Goal: Navigation & Orientation: Find specific page/section

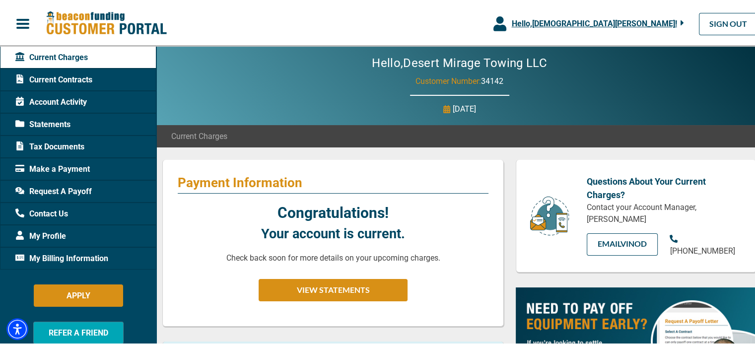
click at [62, 75] on span "Current Contracts" at bounding box center [53, 78] width 77 height 12
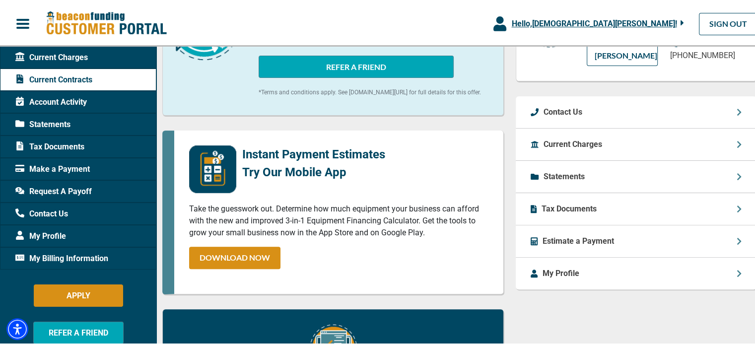
scroll to position [298, 0]
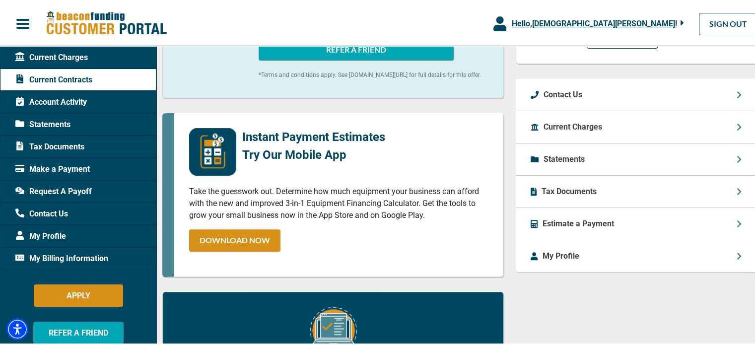
click at [60, 99] on span "Account Activity" at bounding box center [50, 101] width 71 height 12
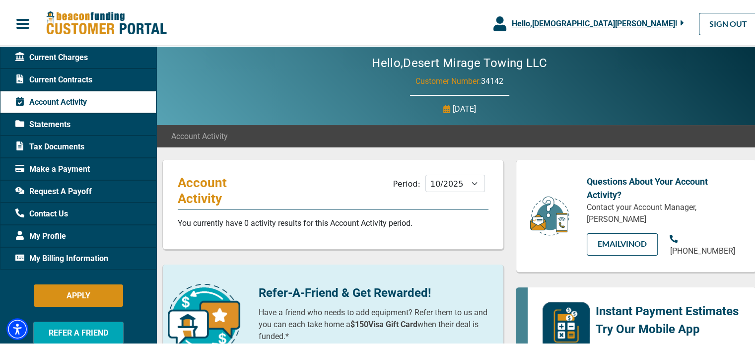
click at [45, 123] on span "Statements" at bounding box center [42, 123] width 55 height 12
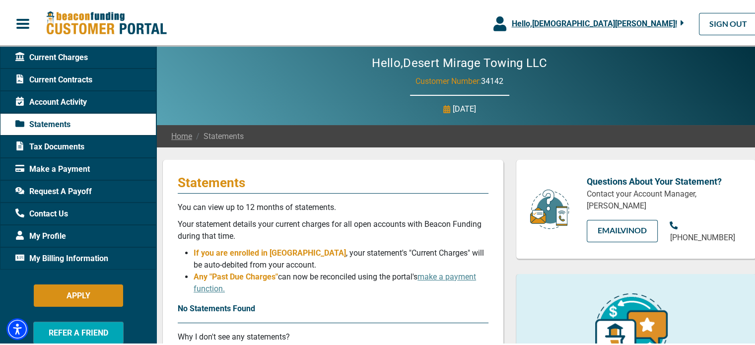
click at [61, 169] on span "Make a Payment" at bounding box center [52, 168] width 74 height 12
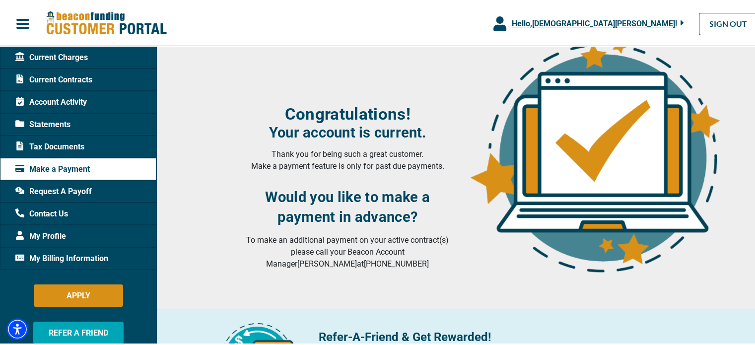
scroll to position [104, 0]
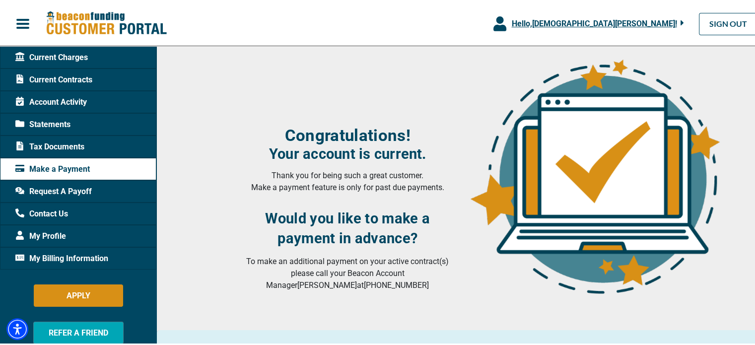
click at [48, 235] on span "My Profile" at bounding box center [40, 235] width 51 height 12
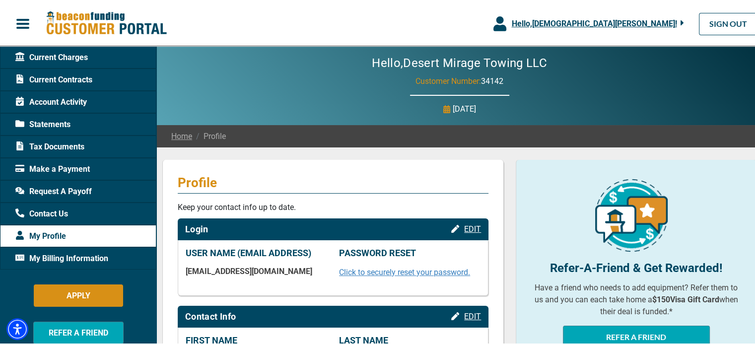
click at [96, 28] on img at bounding box center [106, 21] width 121 height 25
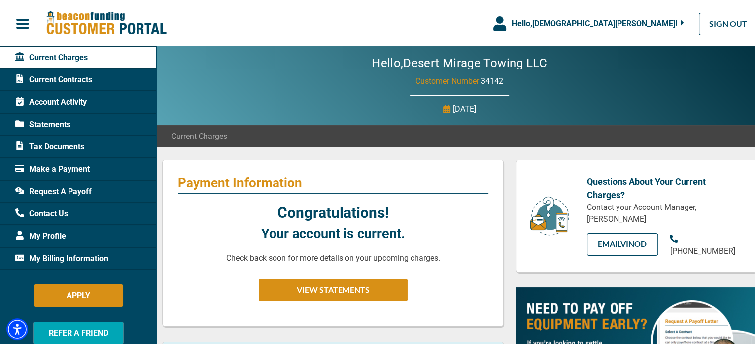
click at [24, 20] on span "button" at bounding box center [22, 22] width 15 height 15
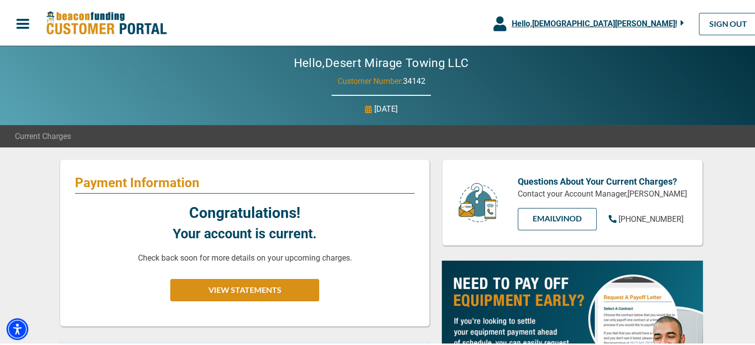
click at [24, 20] on span "button" at bounding box center [22, 22] width 15 height 15
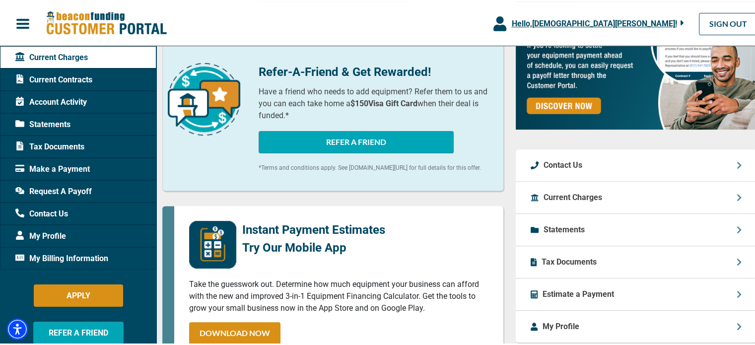
scroll to position [296, 0]
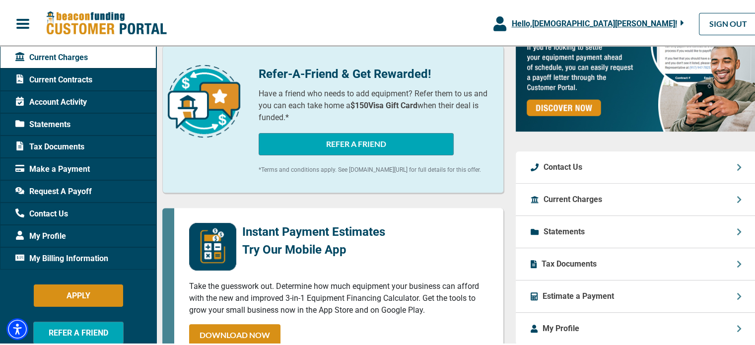
click at [700, 194] on div "Current Charges" at bounding box center [636, 198] width 241 height 32
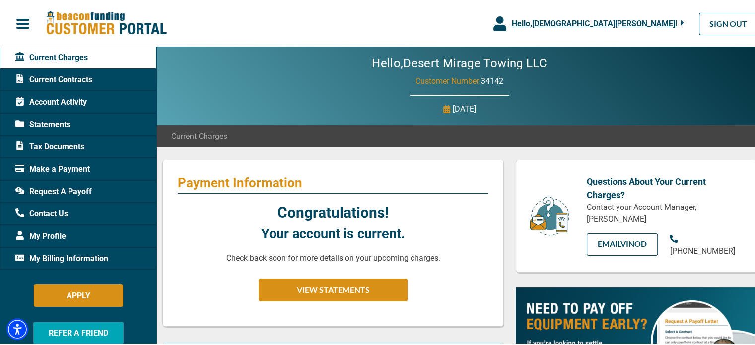
scroll to position [0, 0]
click at [706, 24] on link "SIGN OUT" at bounding box center [728, 22] width 59 height 22
